Goal: Information Seeking & Learning: Check status

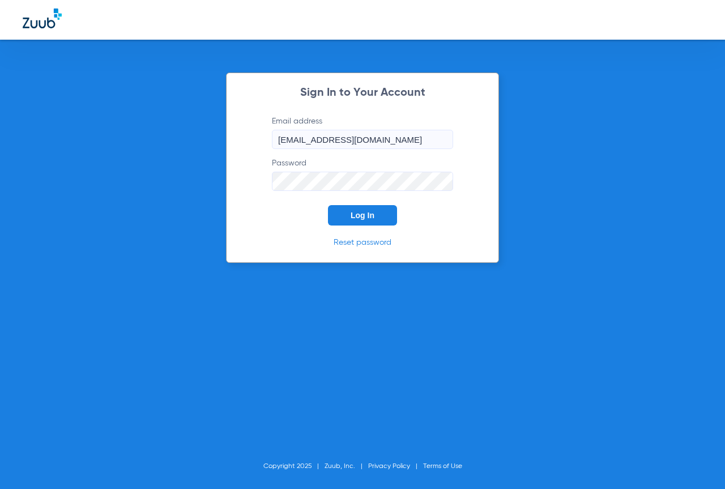
click at [384, 220] on button "Log In" at bounding box center [362, 215] width 69 height 20
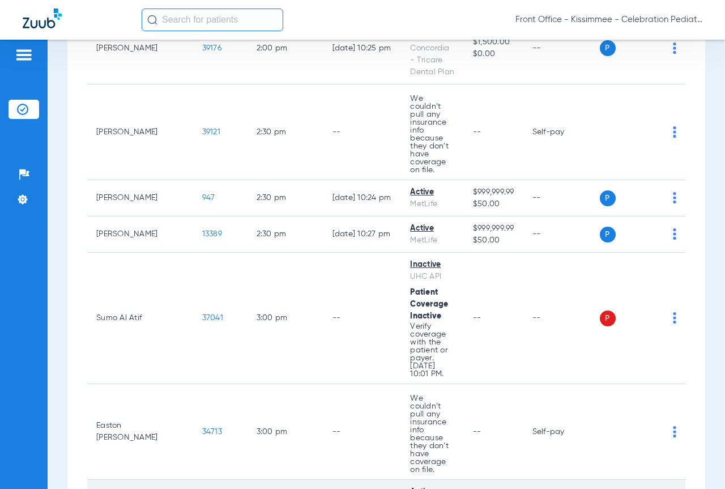
scroll to position [2267, 0]
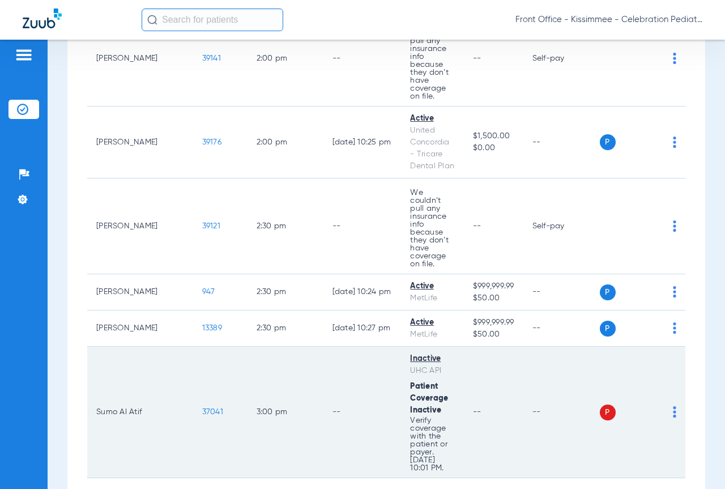
click at [202, 408] on span "37041" at bounding box center [212, 412] width 21 height 8
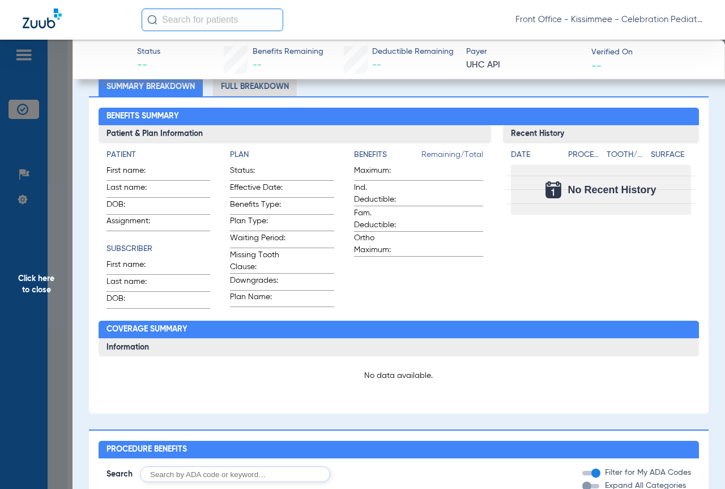
scroll to position [0, 0]
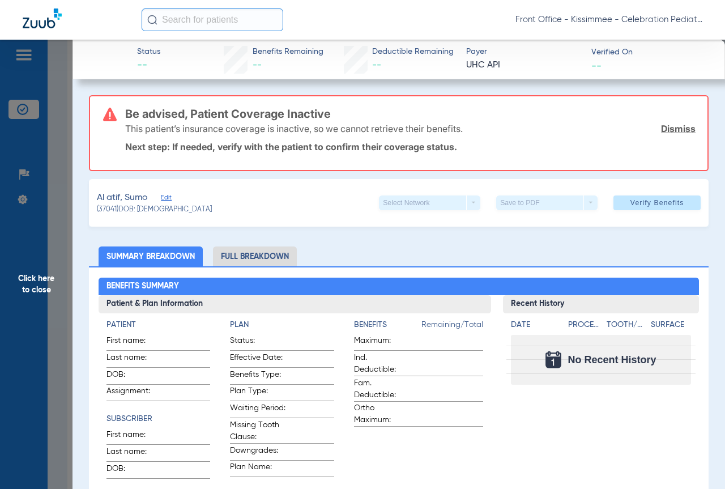
click at [53, 239] on span "Click here to close" at bounding box center [36, 284] width 73 height 489
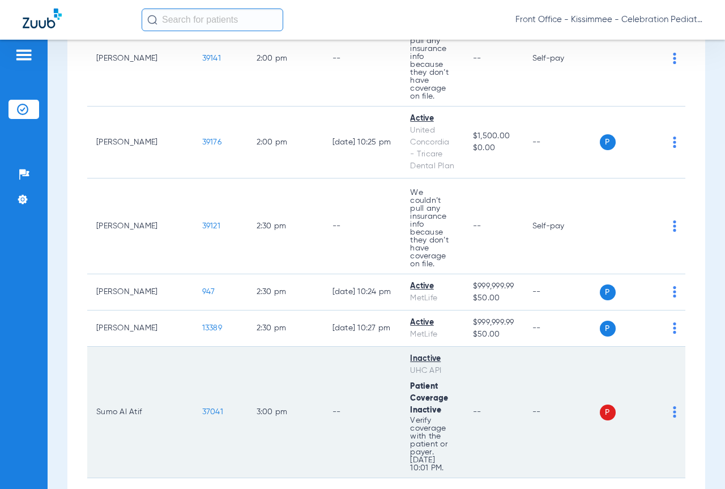
click at [202, 408] on span "37041" at bounding box center [212, 412] width 21 height 8
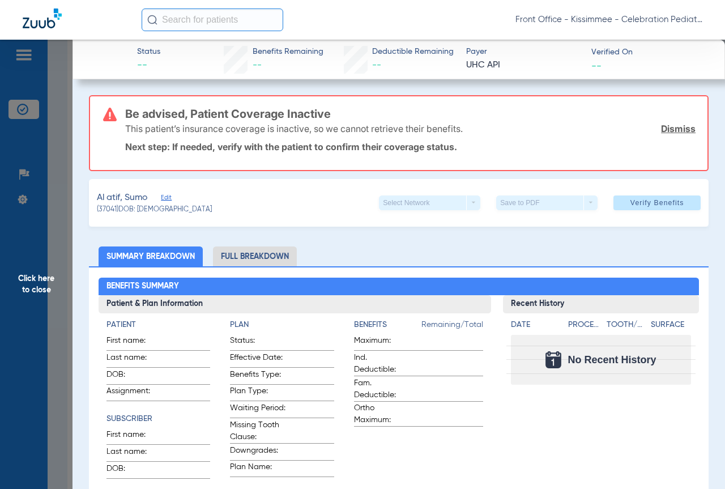
click at [239, 252] on li "Full Breakdown" at bounding box center [255, 256] width 84 height 20
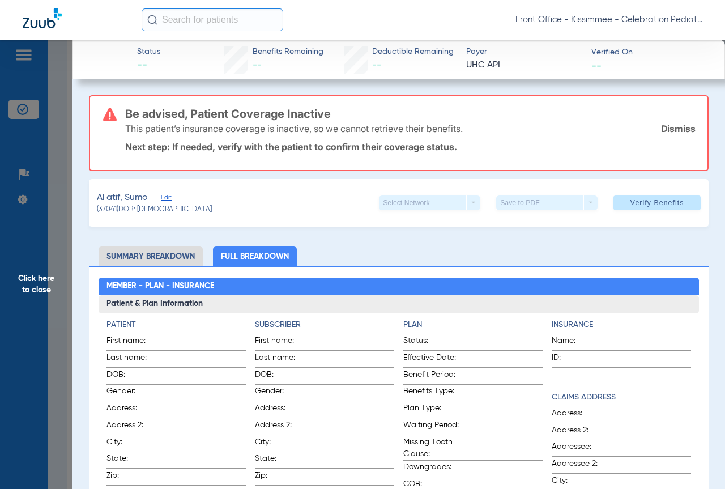
click at [186, 256] on li "Summary Breakdown" at bounding box center [151, 256] width 104 height 20
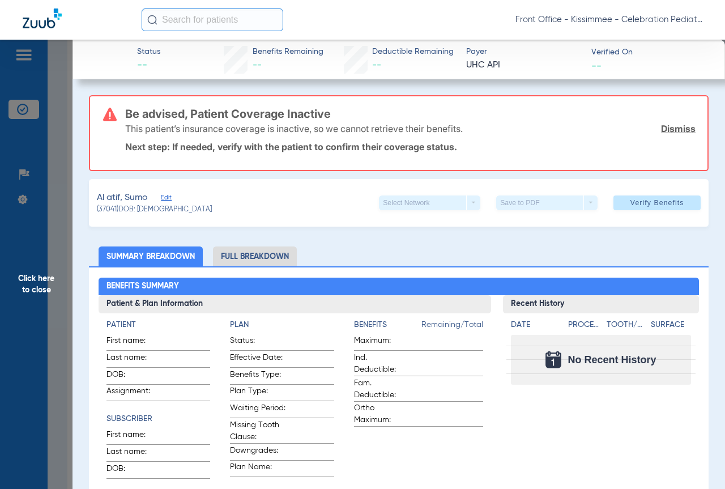
click at [58, 287] on span "Click here to close" at bounding box center [36, 284] width 73 height 489
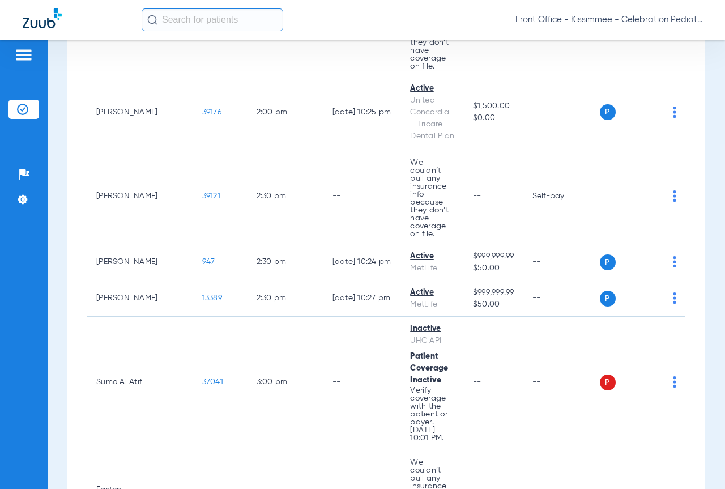
scroll to position [2127, 0]
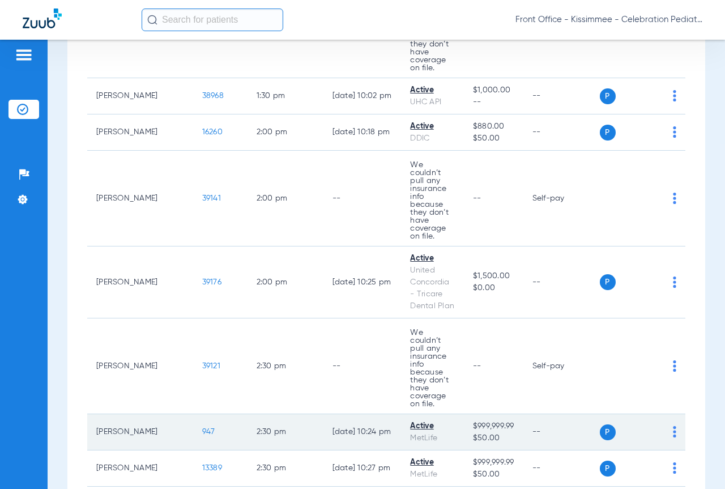
click at [202, 428] on span "947" at bounding box center [208, 432] width 13 height 8
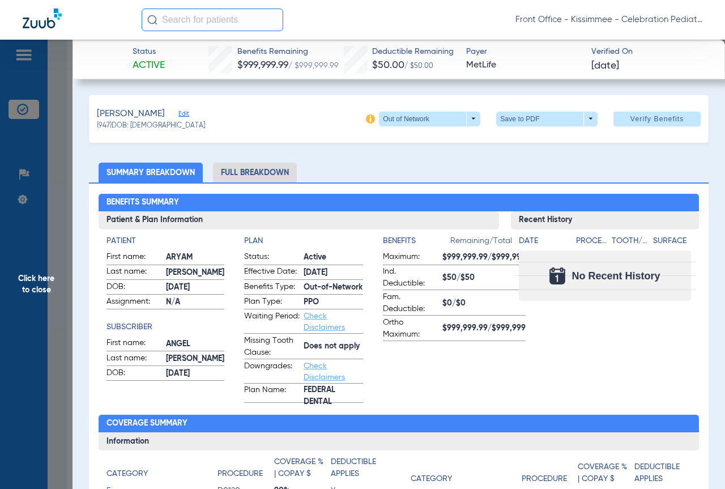
click at [246, 168] on li "Full Breakdown" at bounding box center [255, 173] width 84 height 20
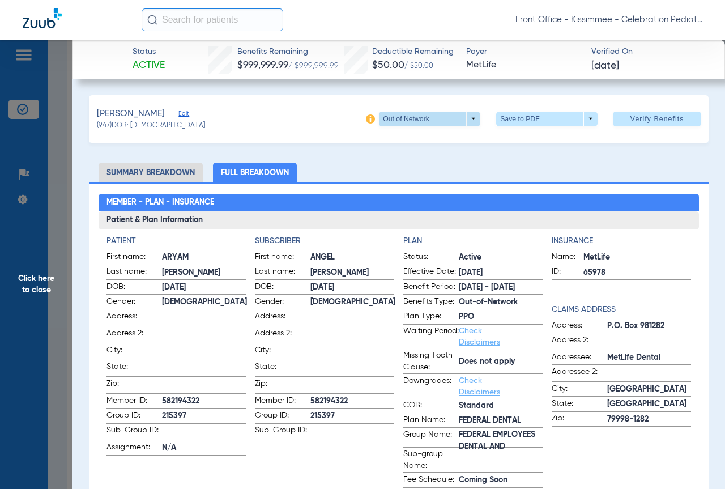
click at [467, 120] on span at bounding box center [429, 119] width 101 height 15
click at [289, 129] on div at bounding box center [362, 244] width 725 height 489
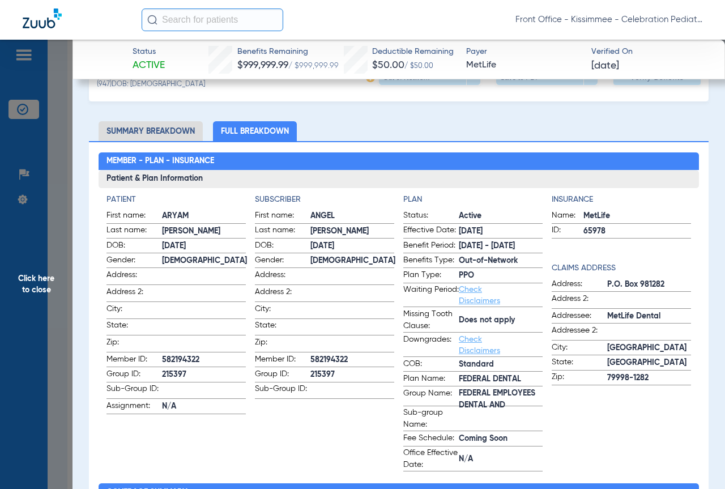
scroll to position [0, 0]
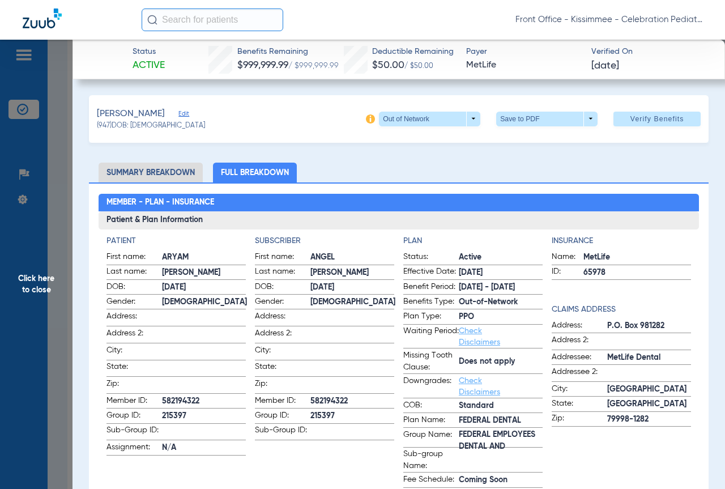
click at [64, 252] on span "Click here to close" at bounding box center [36, 284] width 73 height 489
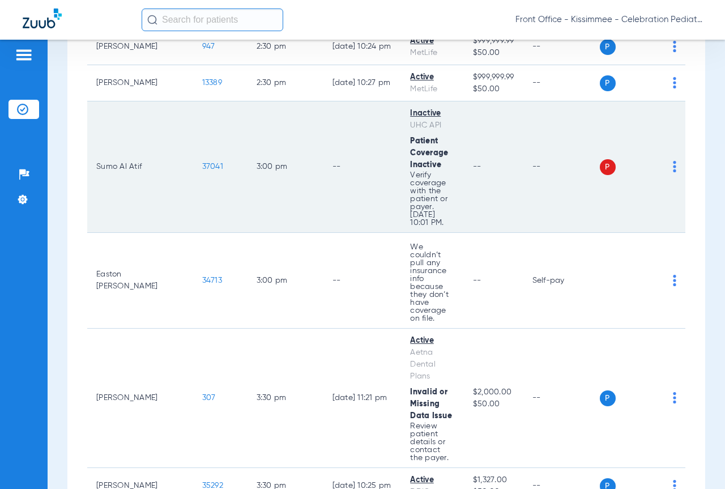
scroll to position [2580, 0]
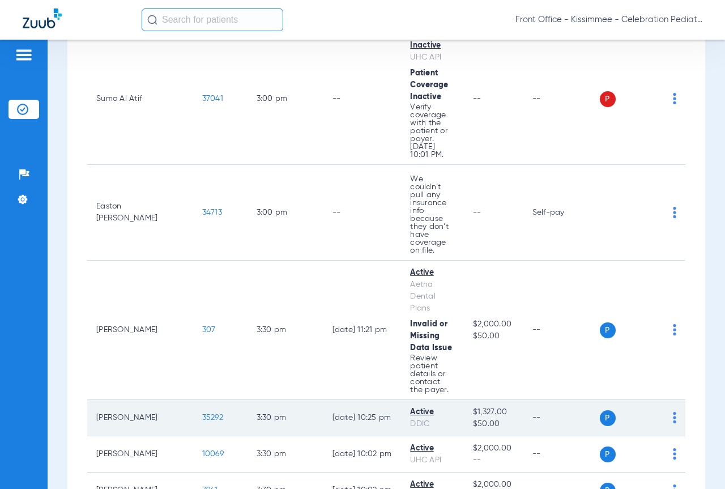
click at [202, 414] on span "35292" at bounding box center [212, 418] width 21 height 8
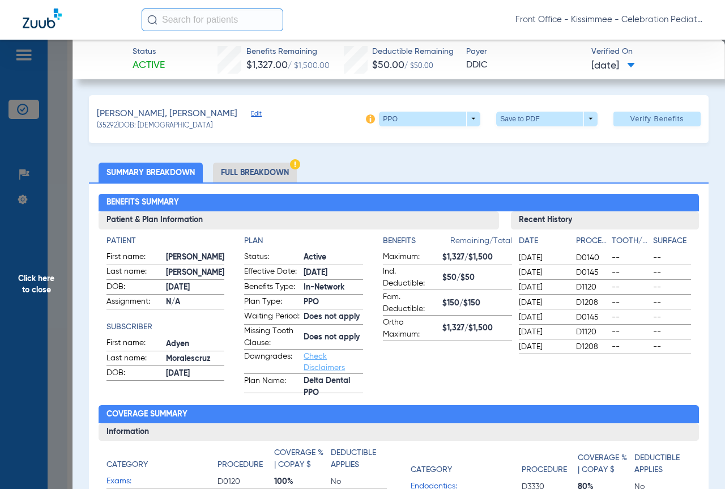
click at [245, 179] on li "Full Breakdown" at bounding box center [255, 173] width 84 height 20
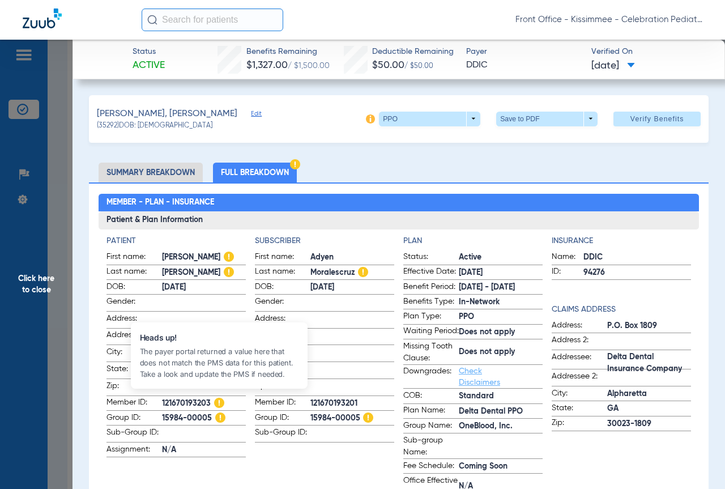
drag, startPoint x: 163, startPoint y: 402, endPoint x: 214, endPoint y: 399, distance: 51.6
click at [214, 399] on span "121670193203" at bounding box center [204, 404] width 84 height 12
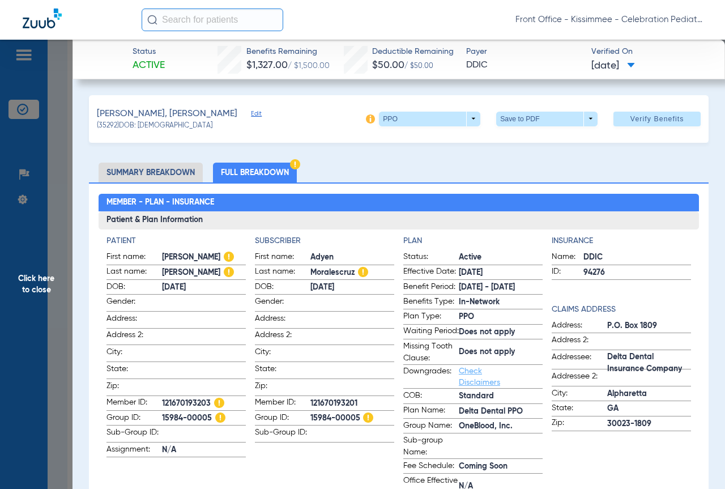
copy span "121670193203"
click at [368, 367] on span at bounding box center [353, 369] width 84 height 12
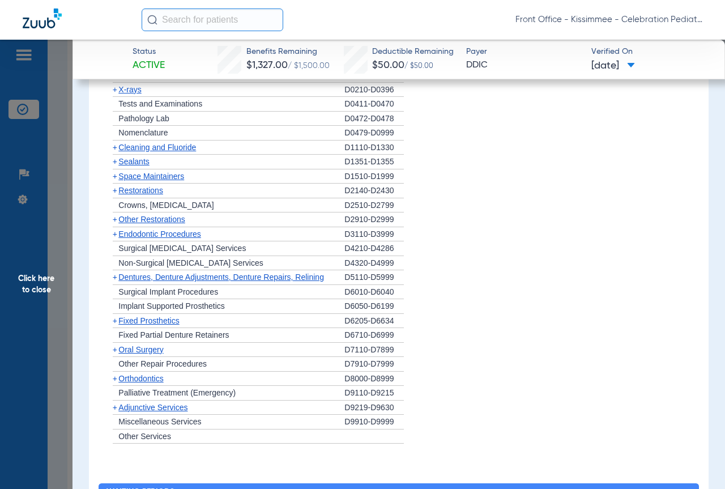
scroll to position [1345, 0]
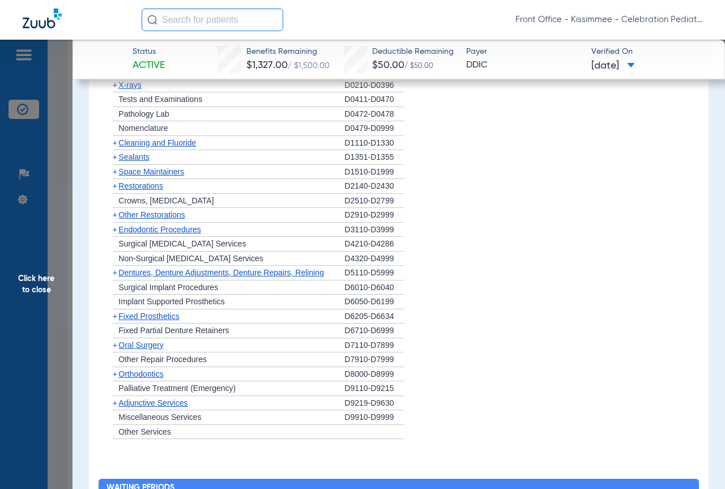
click at [133, 161] on span "Sealants" at bounding box center [133, 156] width 31 height 9
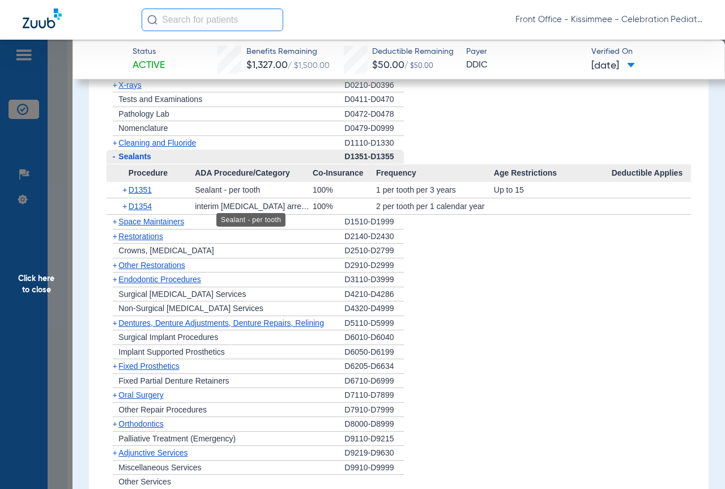
scroll to position [1288, 0]
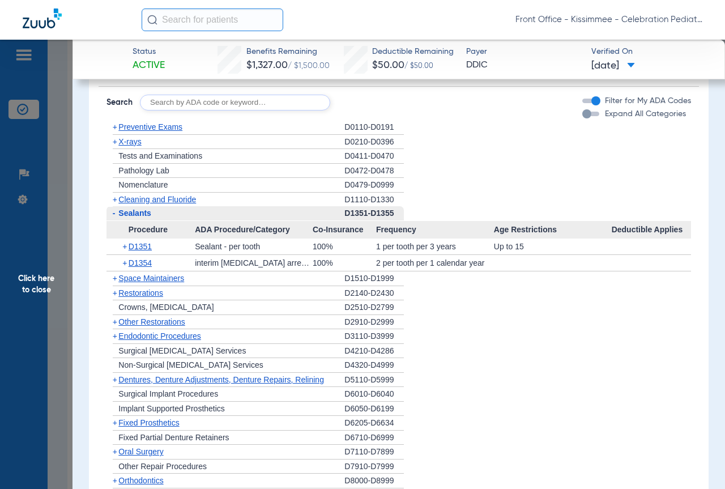
click at [165, 204] on span "Cleaning and Fluoride" at bounding box center [157, 199] width 78 height 9
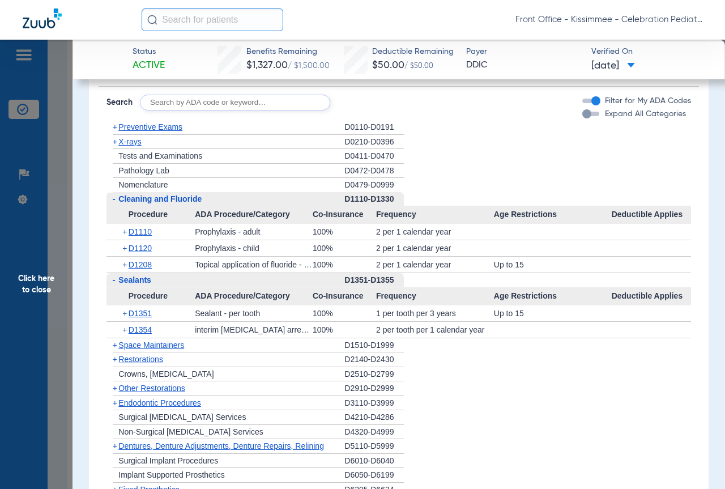
click at [136, 146] on span "X-rays" at bounding box center [129, 141] width 23 height 9
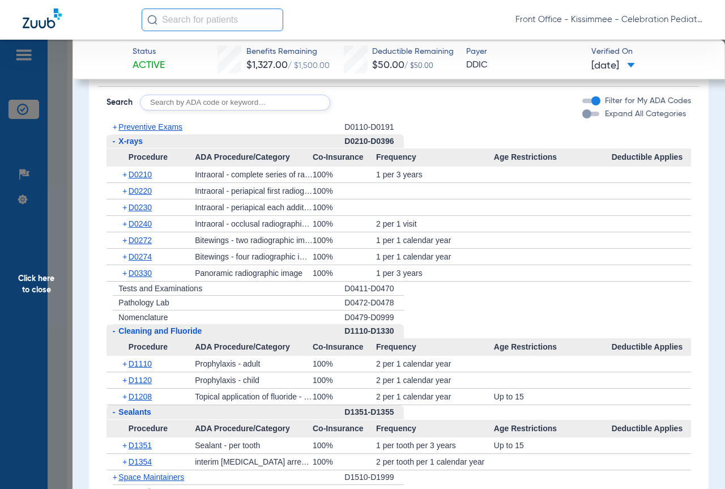
click at [169, 131] on span "Preventive Exams" at bounding box center [150, 126] width 64 height 9
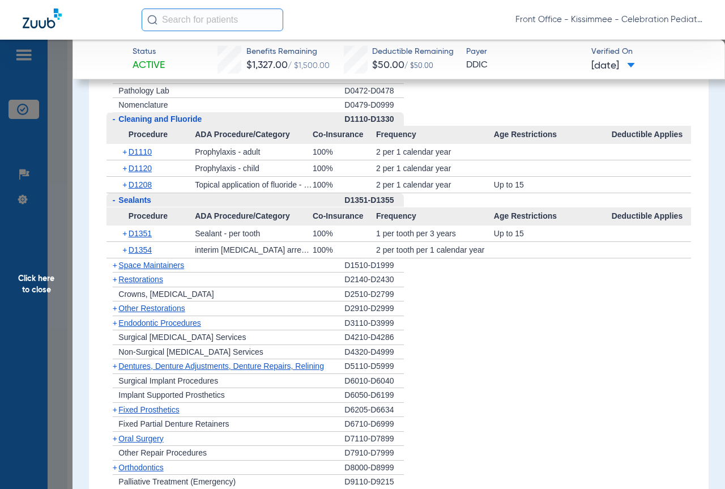
scroll to position [1571, 0]
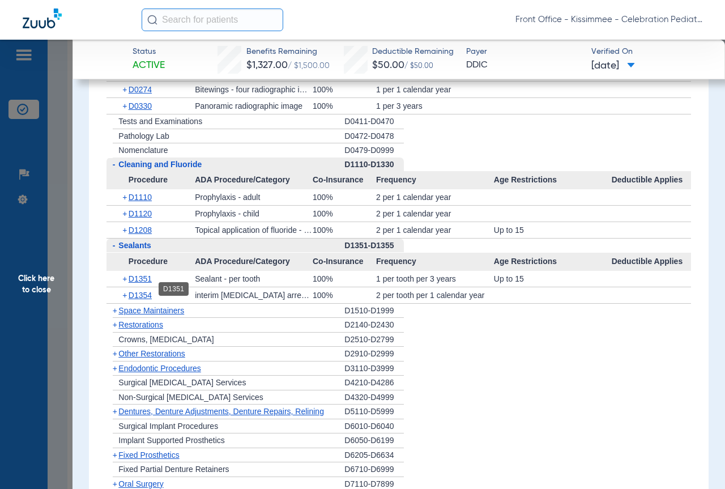
click at [138, 283] on span "D1351" at bounding box center [140, 278] width 23 height 9
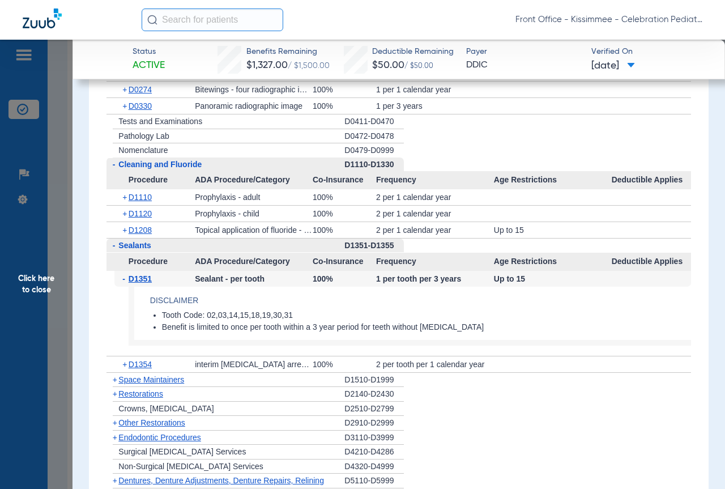
click at [143, 283] on span "D1351" at bounding box center [140, 278] width 23 height 9
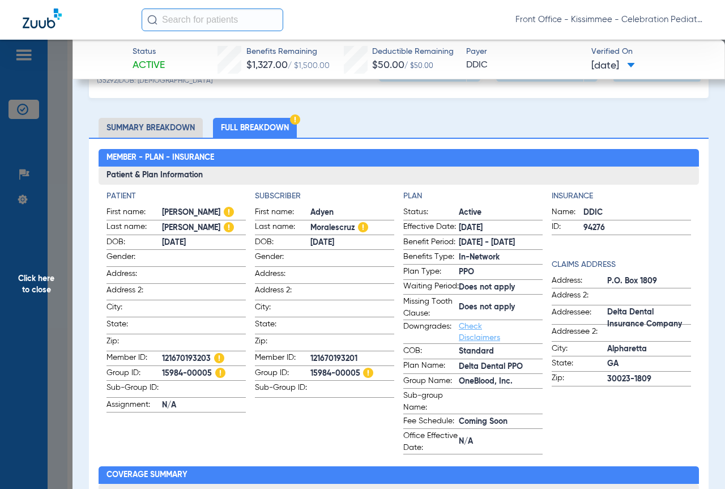
scroll to position [0, 0]
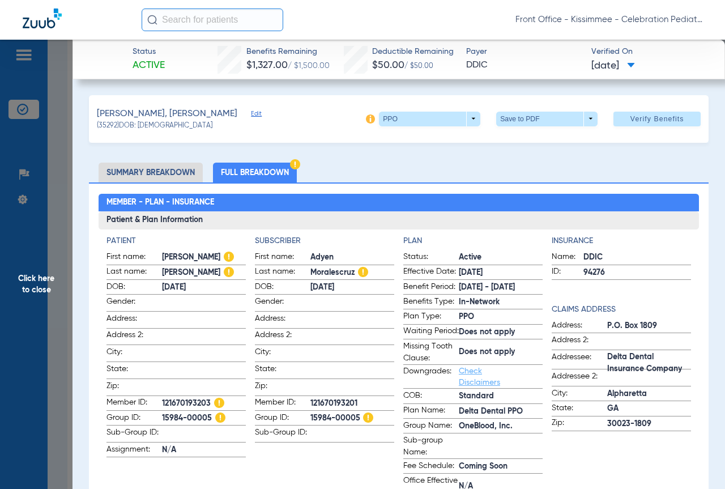
drag, startPoint x: 67, startPoint y: 183, endPoint x: 90, endPoint y: 163, distance: 30.9
click at [66, 184] on span "Click here to close" at bounding box center [36, 284] width 73 height 489
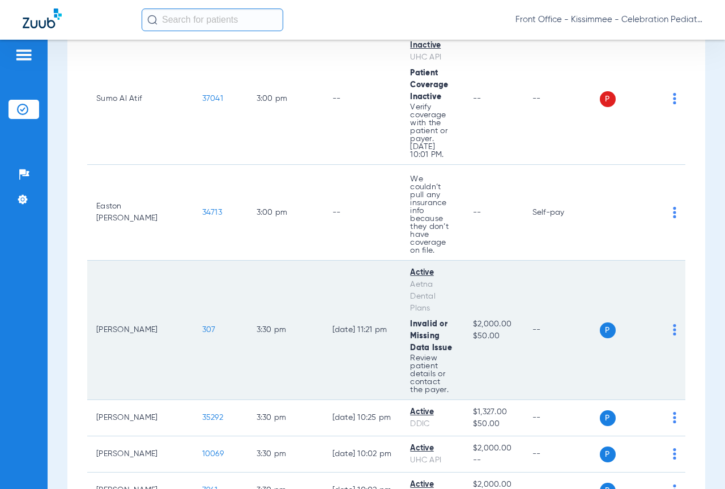
click at [202, 326] on span "307" at bounding box center [209, 330] width 14 height 8
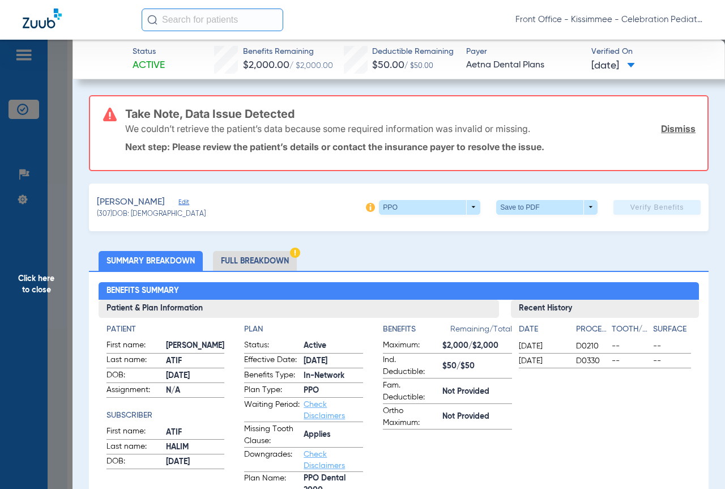
click at [253, 259] on li "Full Breakdown" at bounding box center [255, 261] width 84 height 20
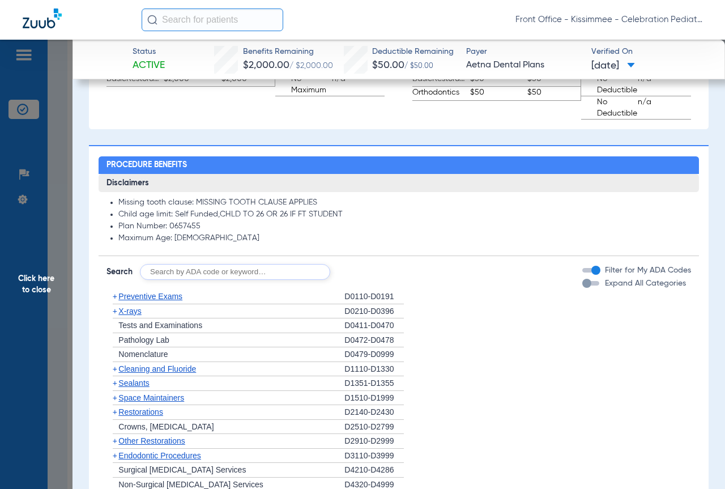
scroll to position [963, 0]
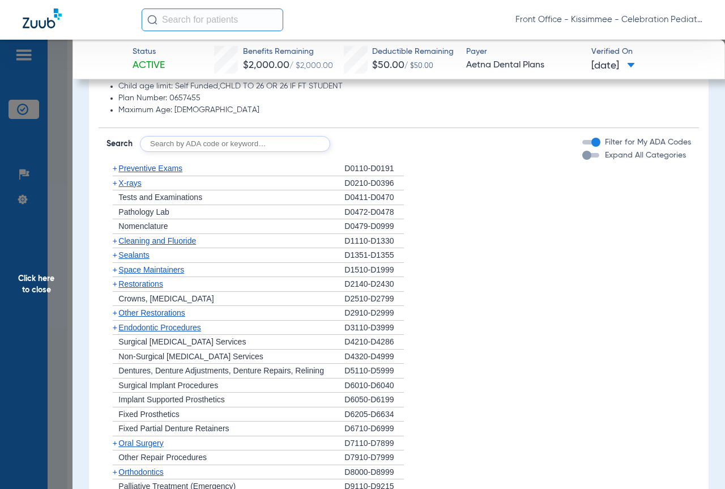
click at [146, 256] on span "Sealants" at bounding box center [133, 254] width 31 height 9
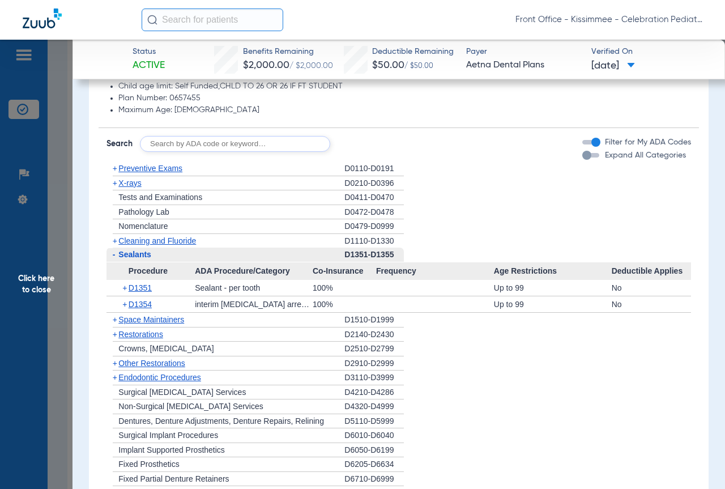
click at [134, 183] on span "X-rays" at bounding box center [129, 182] width 23 height 9
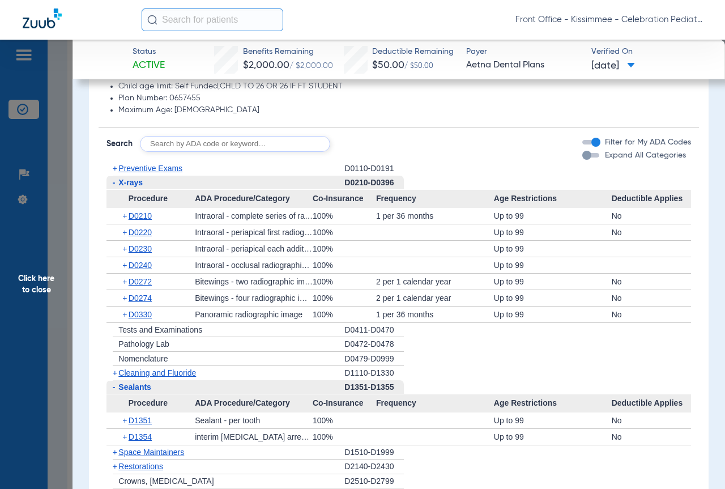
click at [158, 371] on span "Cleaning and Fluoride" at bounding box center [157, 372] width 78 height 9
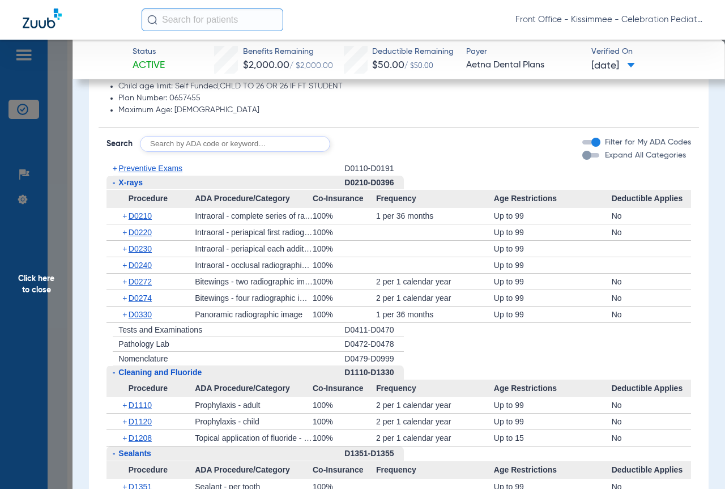
click at [66, 168] on span "Click here to close" at bounding box center [36, 284] width 73 height 489
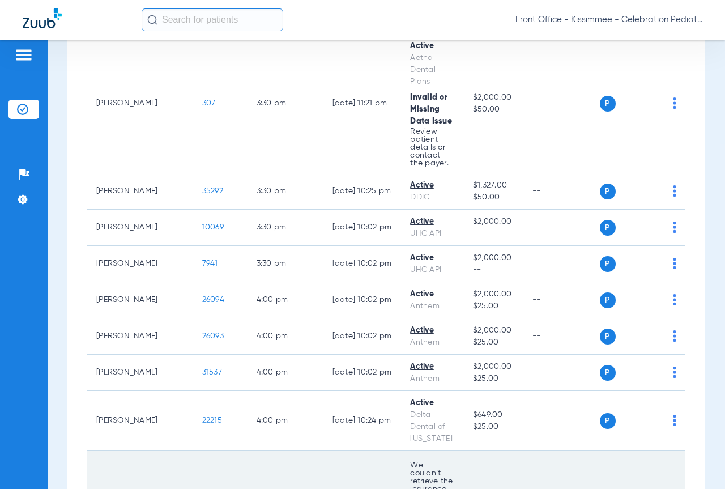
scroll to position [2863, 0]
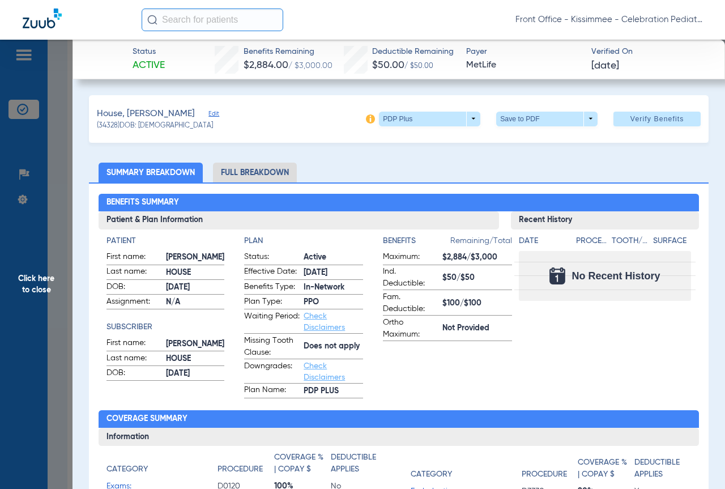
drag, startPoint x: 268, startPoint y: 167, endPoint x: 264, endPoint y: 177, distance: 10.4
click at [268, 168] on li "Full Breakdown" at bounding box center [255, 173] width 84 height 20
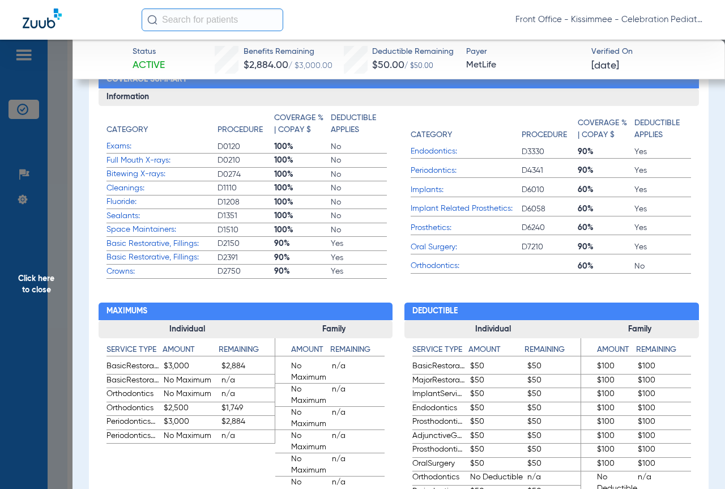
scroll to position [397, 0]
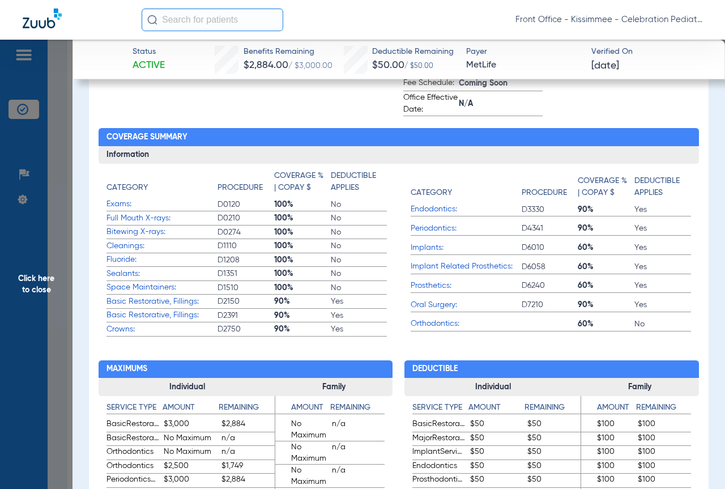
click at [65, 238] on span "Click here to close" at bounding box center [36, 284] width 73 height 489
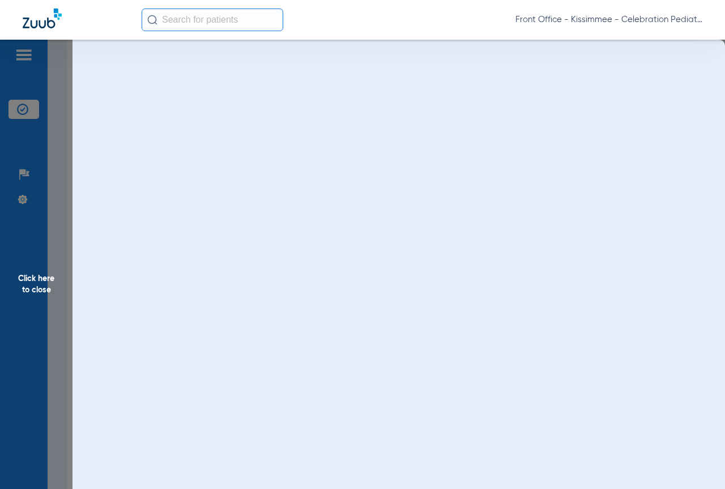
scroll to position [0, 0]
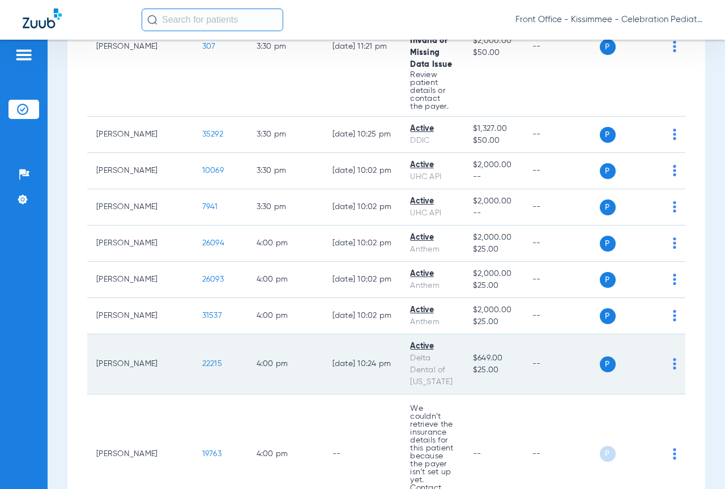
click at [202, 360] on span "22215" at bounding box center [212, 364] width 20 height 8
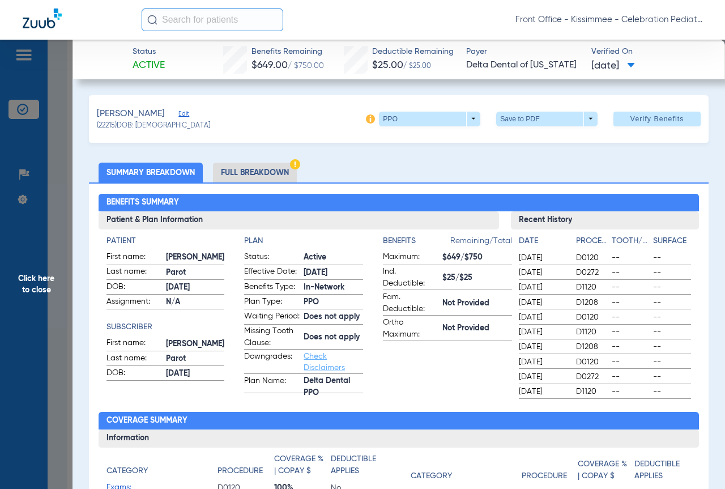
click at [226, 183] on div "Benefits Summary Patient & Plan Information Patient First name: [PERSON_NAME] L…" at bounding box center [399, 406] width 620 height 448
click at [227, 178] on li "Full Breakdown" at bounding box center [255, 173] width 84 height 20
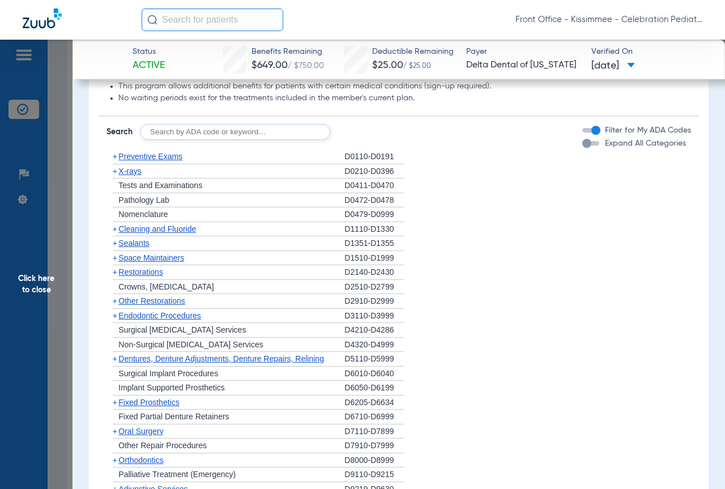
scroll to position [1190, 0]
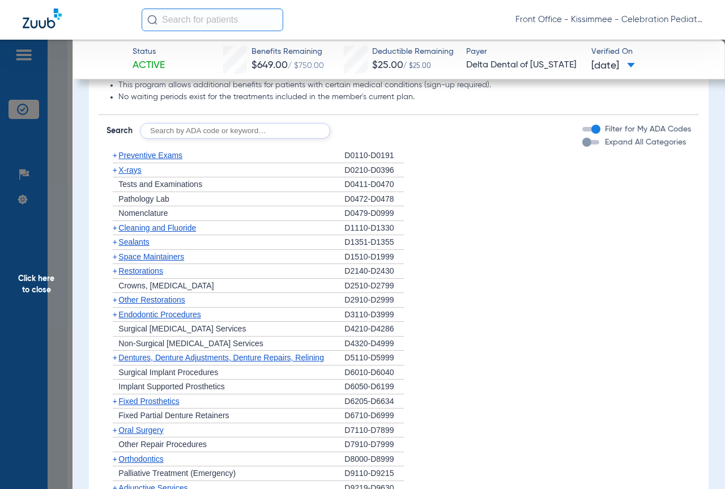
click at [122, 175] on span "X-rays" at bounding box center [129, 169] width 23 height 9
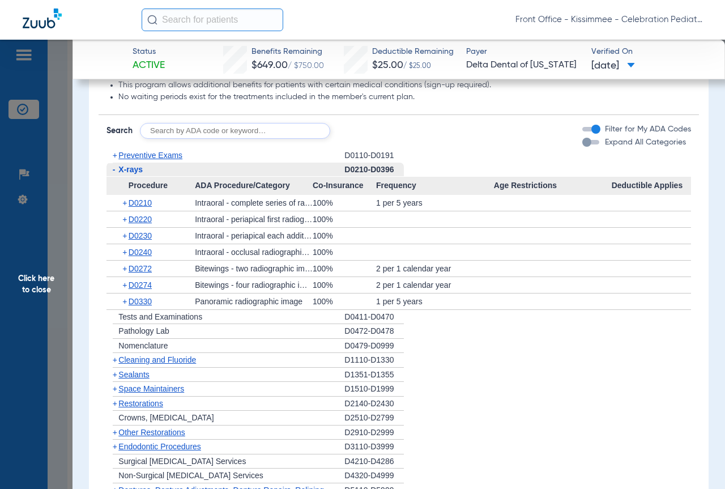
scroll to position [1247, 0]
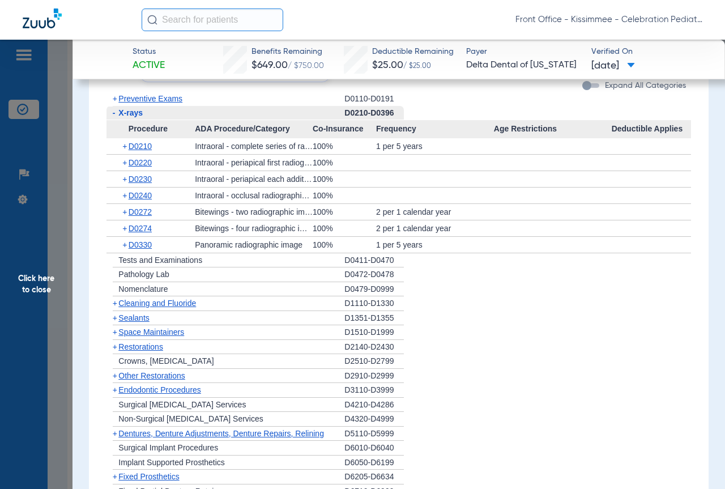
click at [144, 308] on span "Cleaning and Fluoride" at bounding box center [157, 303] width 78 height 9
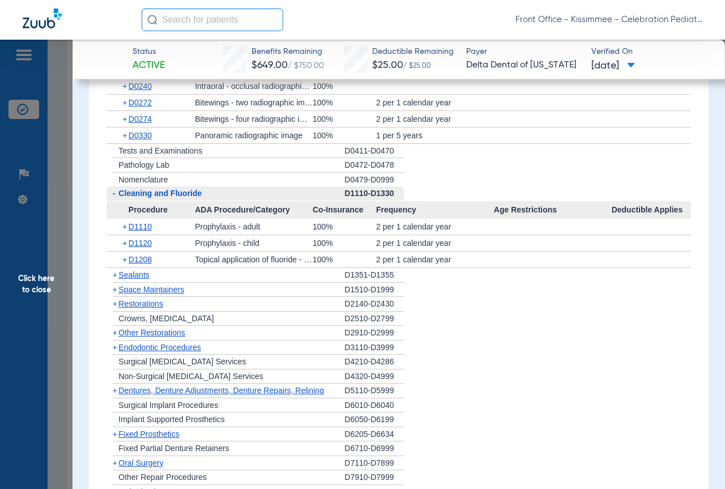
scroll to position [1360, 0]
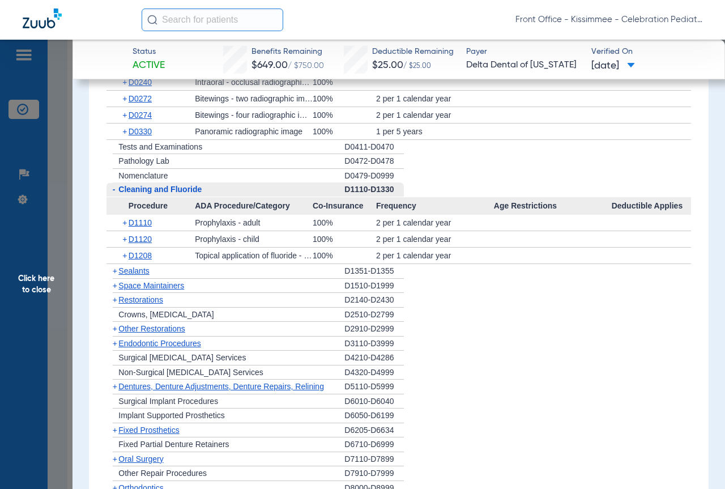
click at [147, 275] on span "Sealants" at bounding box center [133, 270] width 31 height 9
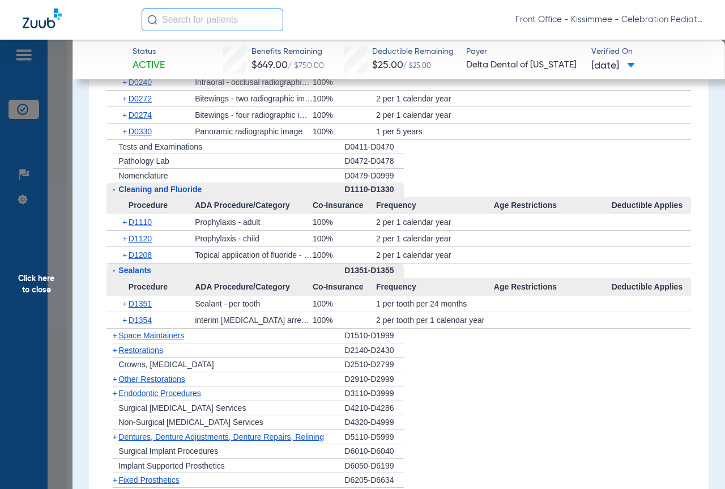
click at [62, 173] on span "Click here to close" at bounding box center [36, 284] width 73 height 489
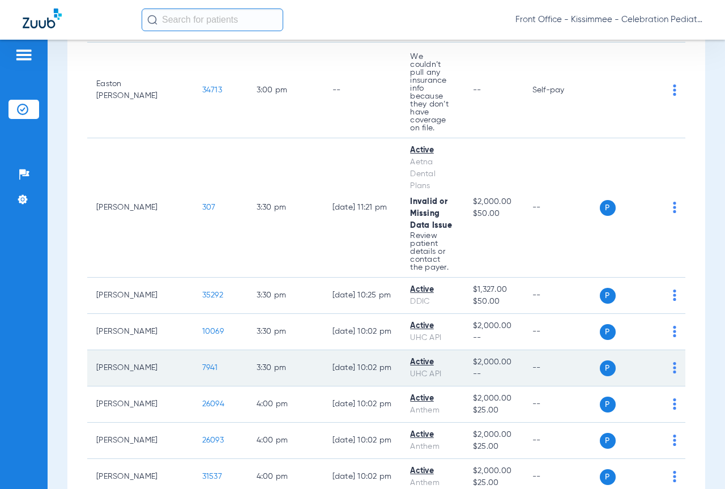
scroll to position [2693, 0]
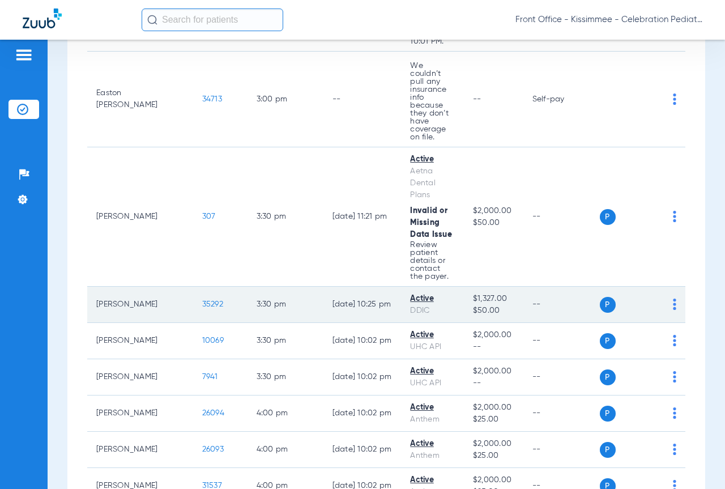
click at [202, 300] on span "35292" at bounding box center [212, 304] width 21 height 8
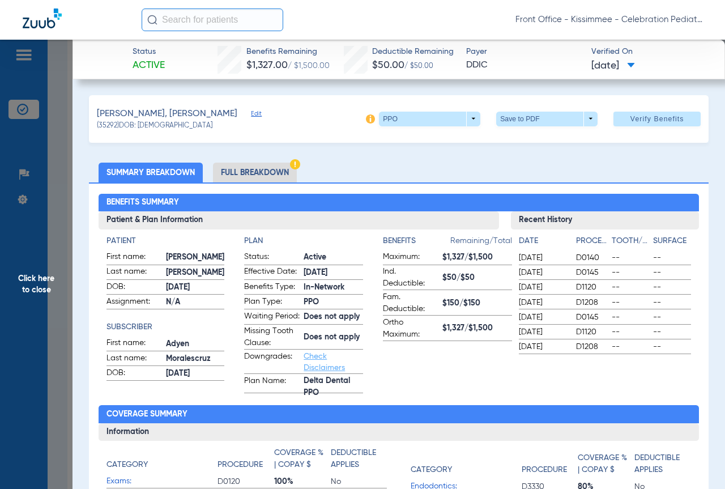
click at [275, 179] on li "Full Breakdown" at bounding box center [255, 173] width 84 height 20
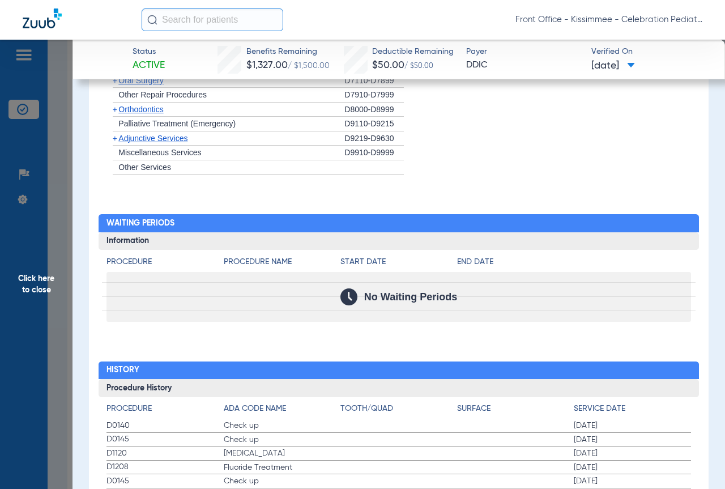
scroll to position [1685, 0]
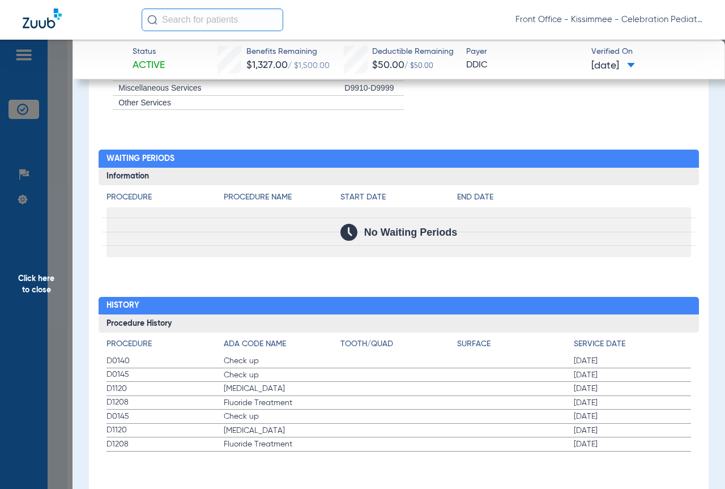
click at [62, 340] on span "Click here to close" at bounding box center [36, 284] width 73 height 489
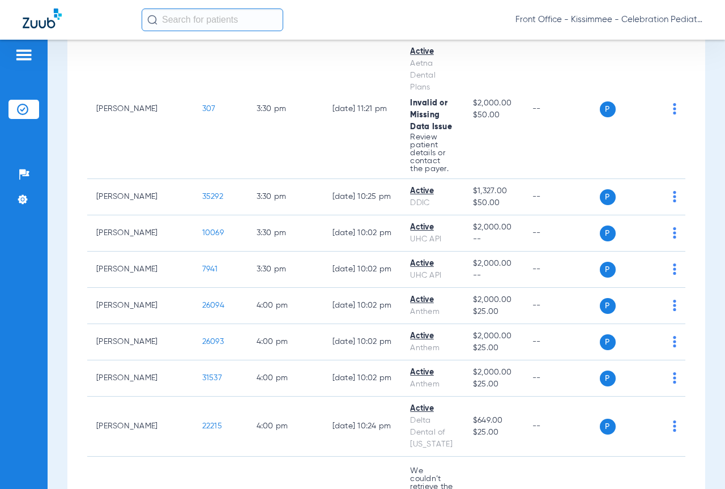
scroll to position [2863, 0]
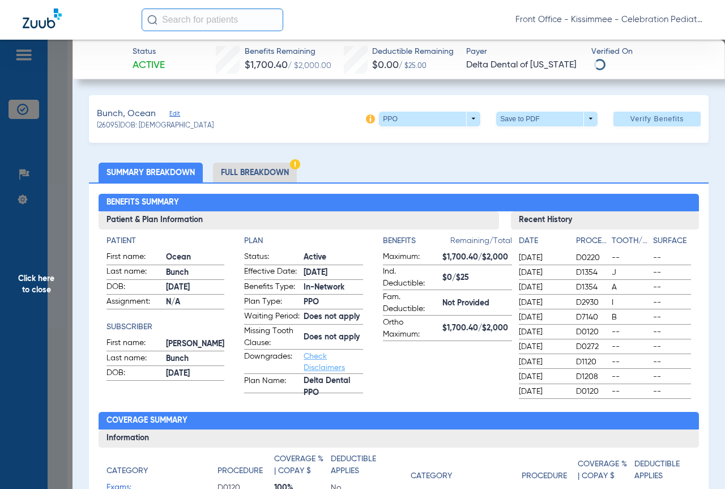
click at [241, 175] on li "Full Breakdown" at bounding box center [255, 173] width 84 height 20
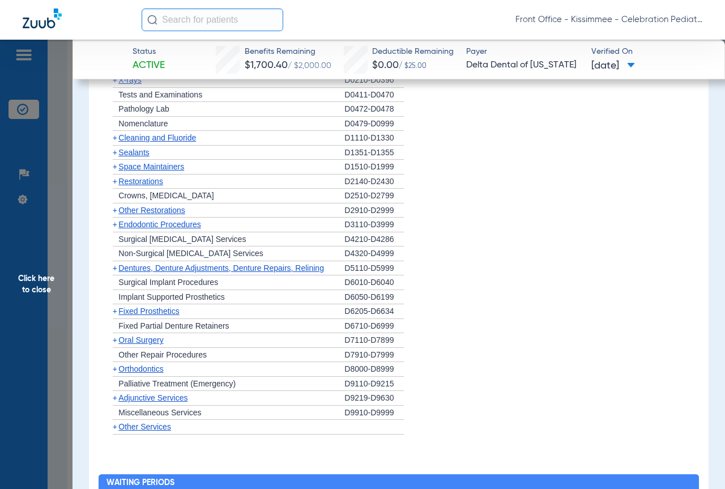
scroll to position [1247, 0]
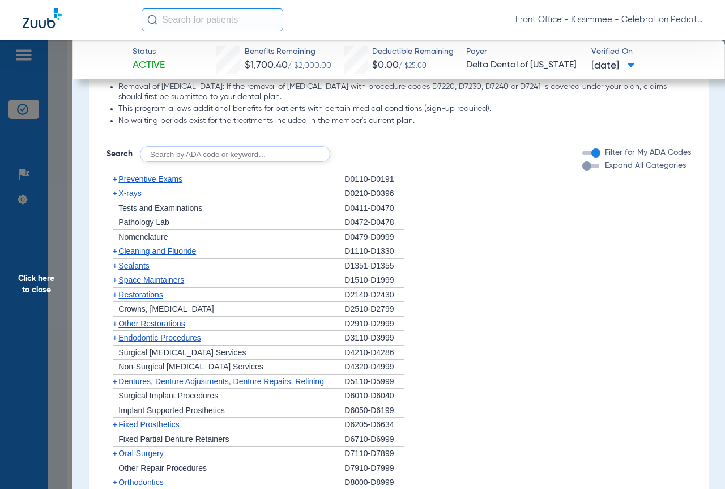
click at [141, 198] on span "X-rays" at bounding box center [129, 193] width 23 height 9
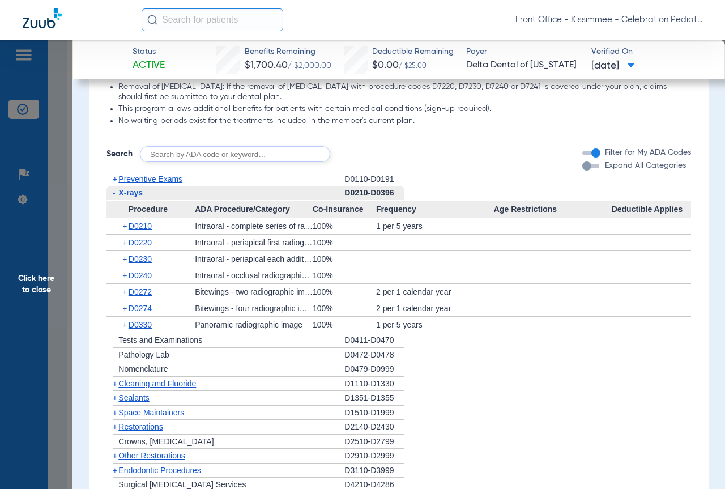
click at [147, 184] on span "Preventive Exams" at bounding box center [150, 179] width 64 height 9
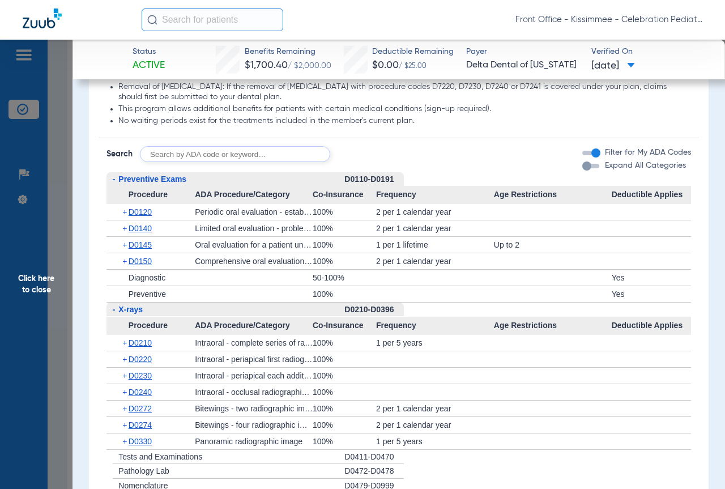
click at [585, 168] on div "button" at bounding box center [591, 166] width 17 height 5
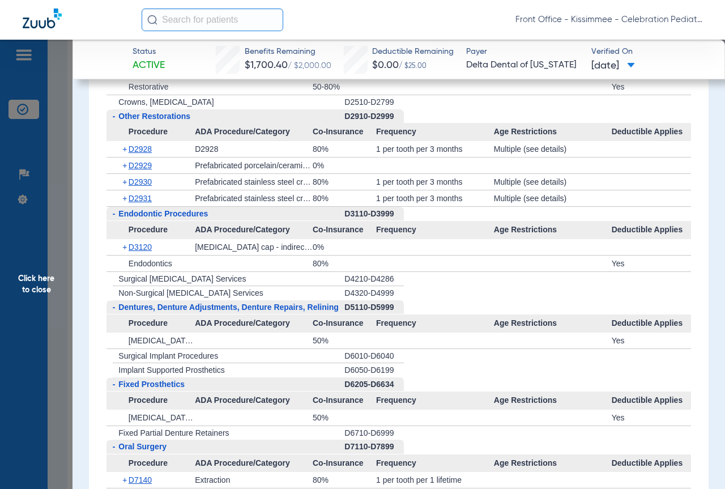
scroll to position [2016, 0]
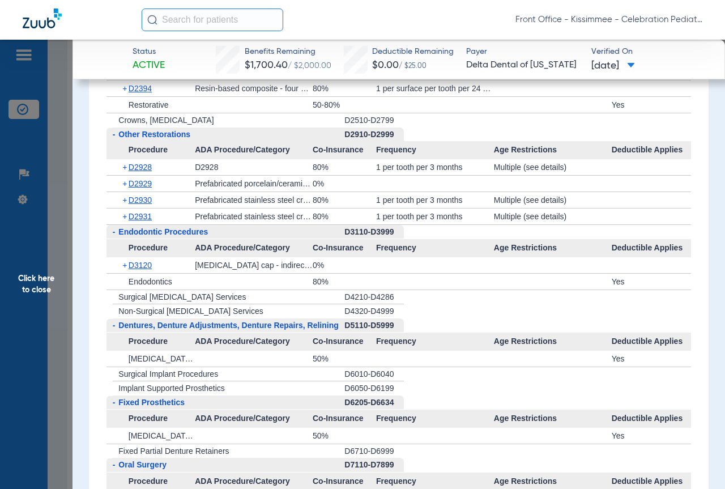
click at [69, 222] on span "Click here to close" at bounding box center [36, 284] width 73 height 489
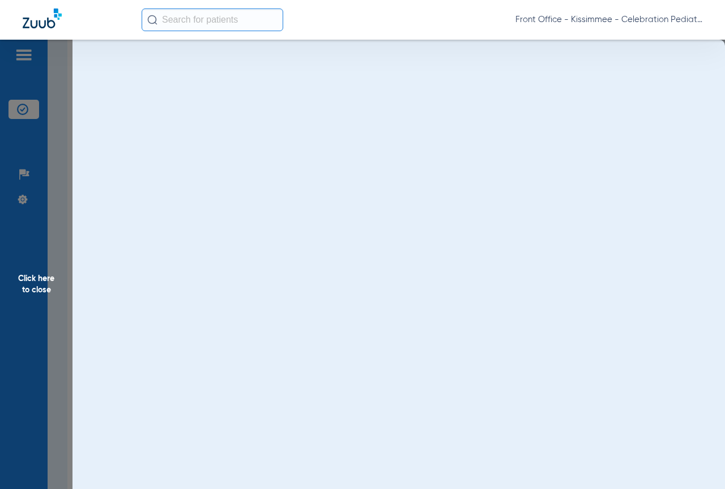
scroll to position [0, 0]
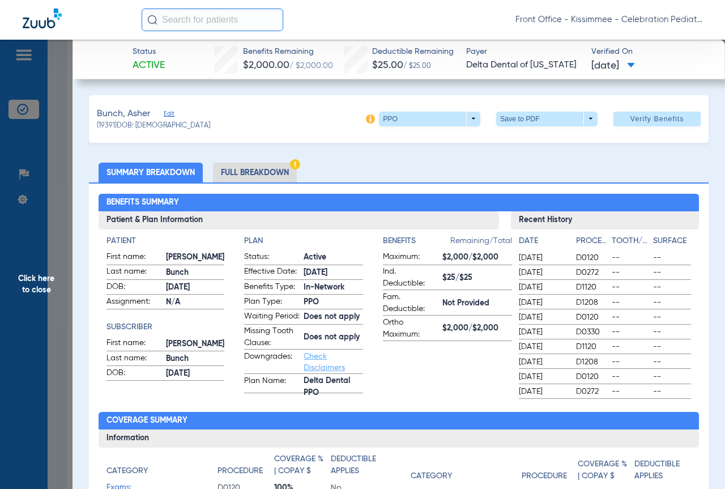
click at [278, 180] on li "Full Breakdown" at bounding box center [255, 173] width 84 height 20
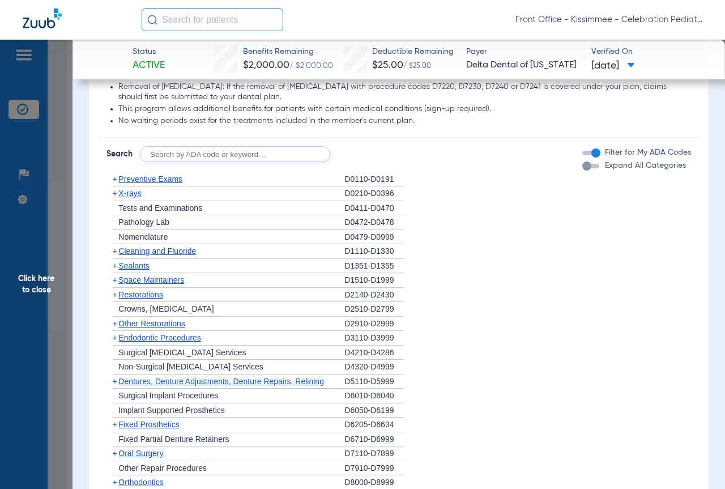
scroll to position [963, 0]
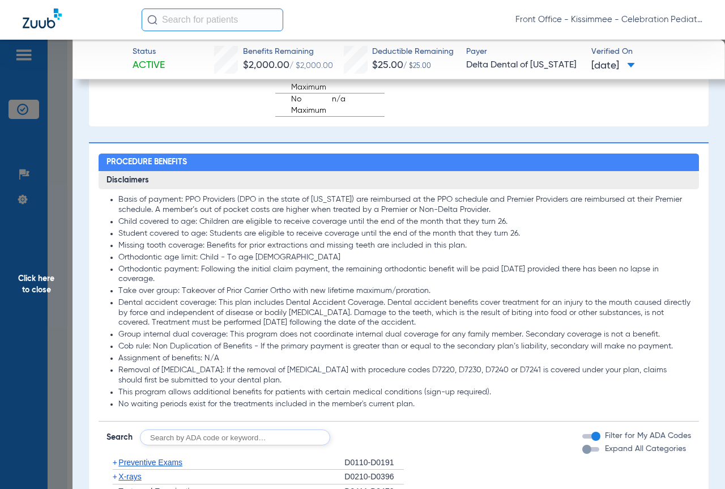
click at [583, 454] on div "button" at bounding box center [587, 449] width 9 height 9
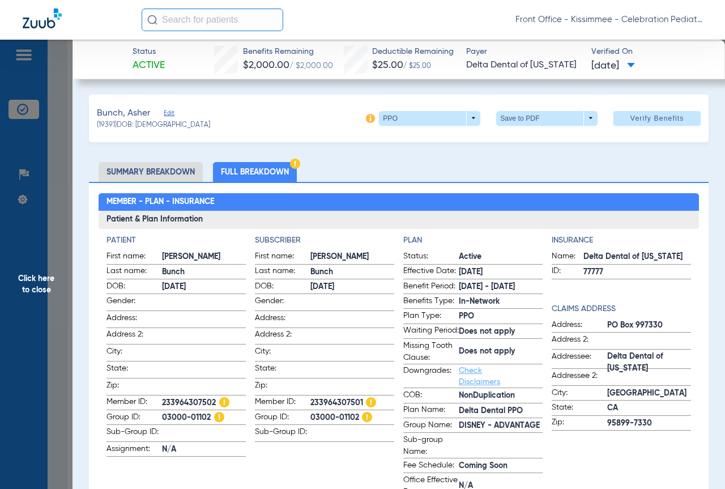
scroll to position [0, 0]
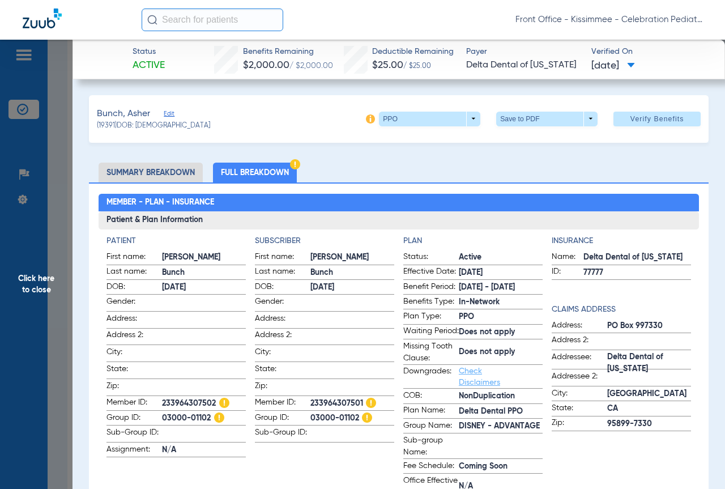
click at [56, 317] on span "Click here to close" at bounding box center [36, 284] width 73 height 489
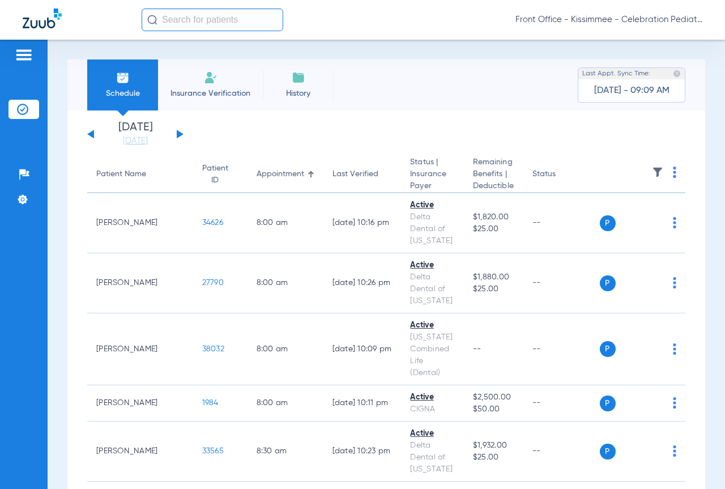
click at [180, 130] on div "[DATE] [DATE] [DATE] [DATE] [DATE] [DATE] [DATE] [DATE] [DATE] [DATE] [DATE] [D…" at bounding box center [135, 134] width 96 height 25
click at [176, 137] on div "[DATE] [DATE] [DATE] [DATE] [DATE] [DATE] [DATE] [DATE] [DATE] [DATE] [DATE] [D…" at bounding box center [135, 134] width 96 height 25
click at [180, 131] on div "[DATE] [DATE] [DATE] [DATE] [DATE] [DATE] [DATE] [DATE] [DATE] [DATE] [DATE] [D…" at bounding box center [135, 134] width 96 height 25
click at [181, 134] on button at bounding box center [180, 134] width 7 height 8
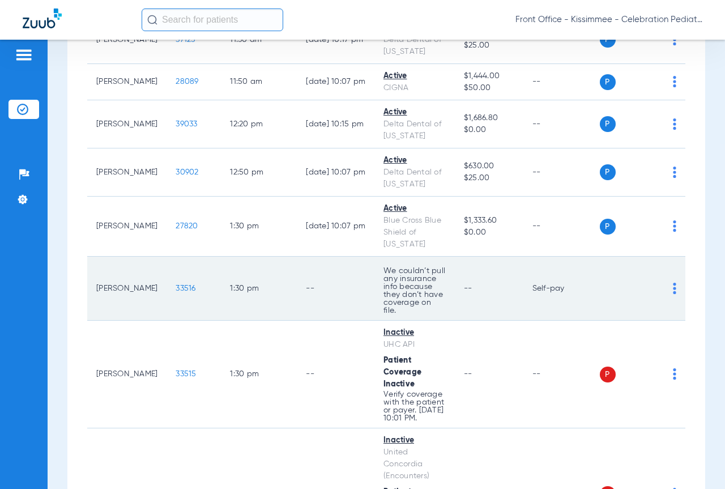
scroll to position [1927, 0]
click at [176, 292] on span "33516" at bounding box center [186, 288] width 20 height 8
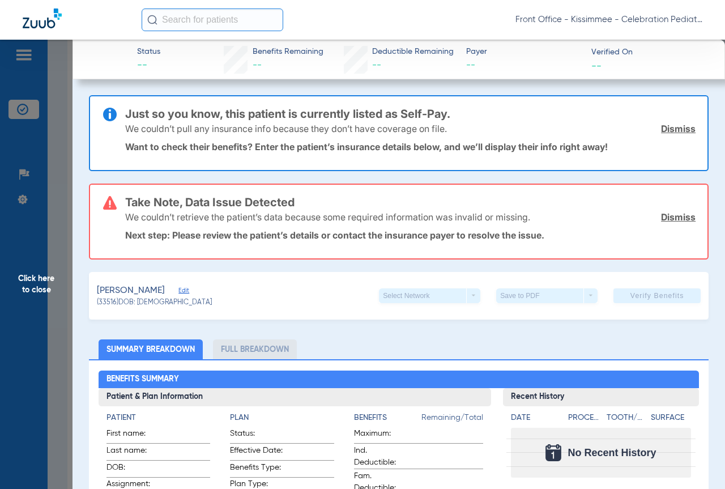
click at [67, 277] on span "Click here to close" at bounding box center [36, 284] width 73 height 489
